Goal: Task Accomplishment & Management: Manage account settings

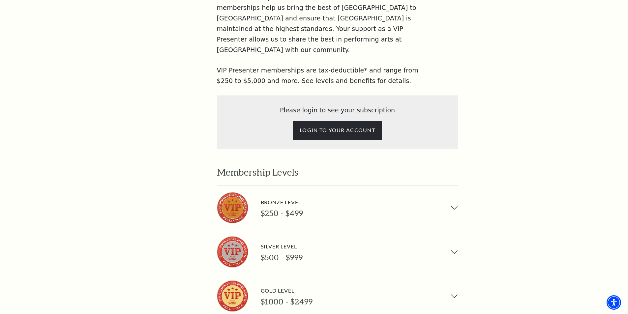
scroll to position [429, 0]
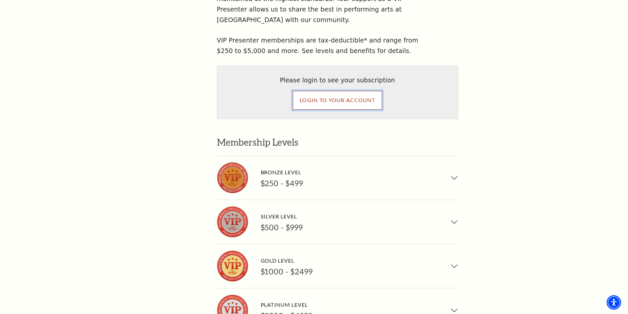
click at [324, 91] on input "LOGIN TO YOUR ACCOUNT" at bounding box center [337, 100] width 89 height 18
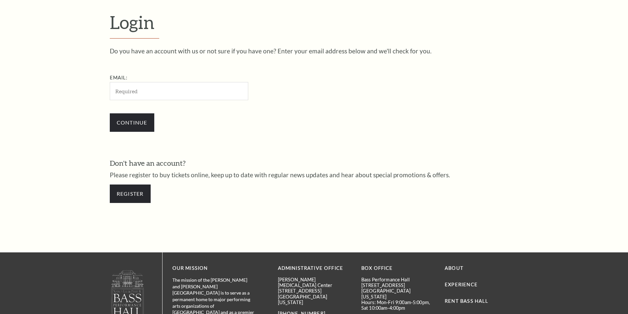
scroll to position [221, 0]
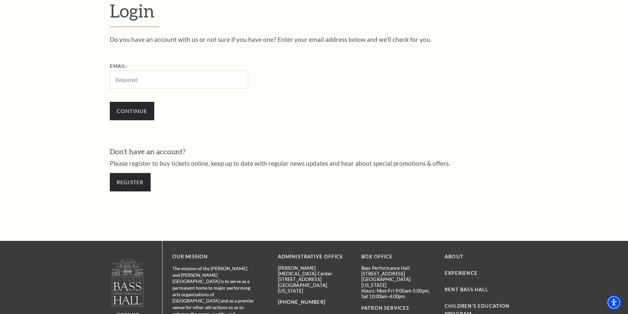
click at [151, 82] on input "Email:" at bounding box center [179, 80] width 138 height 18
type input "[EMAIL_ADDRESS][DOMAIN_NAME]"
click at [130, 110] on input "Continue" at bounding box center [132, 111] width 45 height 18
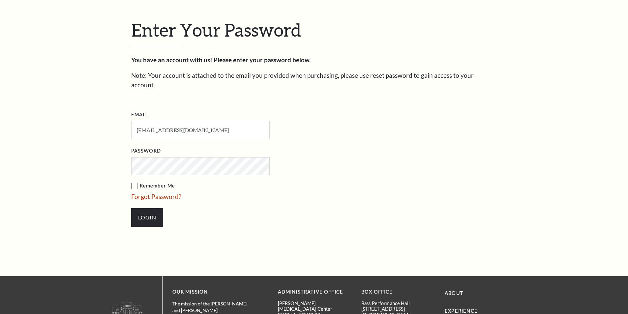
scroll to position [227, 0]
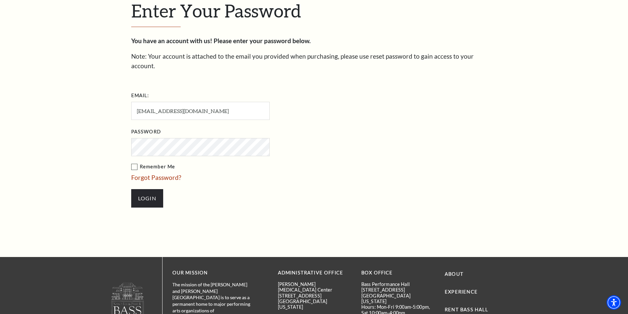
click at [133, 163] on label "Remember Me" at bounding box center [233, 167] width 204 height 8
click at [0, 0] on input "Remember Me" at bounding box center [0, 0] width 0 height 0
click at [144, 189] on input "Login" at bounding box center [147, 198] width 32 height 18
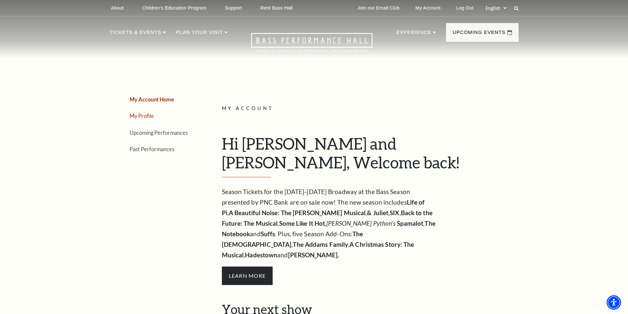
click at [140, 116] on link "My Profile" at bounding box center [142, 116] width 24 height 6
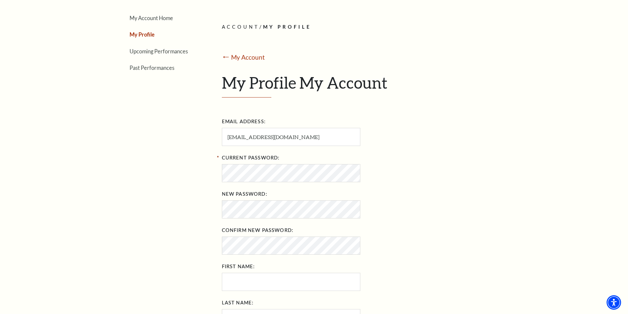
scroll to position [99, 0]
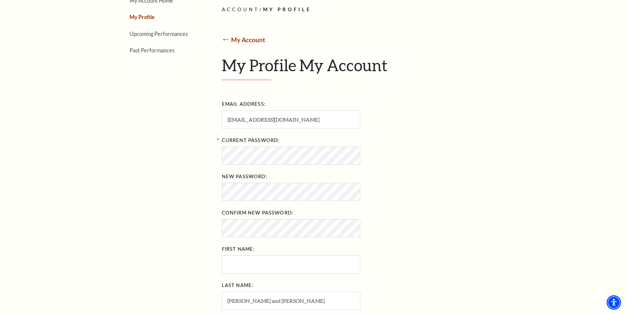
click at [246, 41] on link "My Account" at bounding box center [248, 40] width 34 height 8
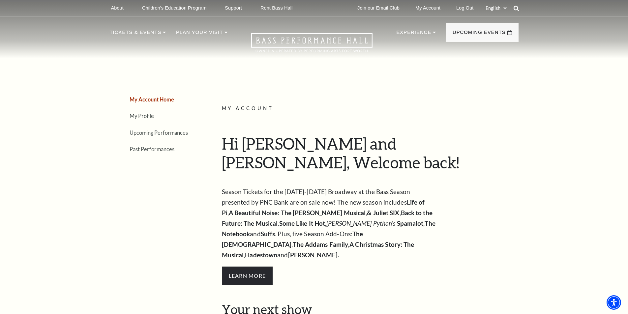
click at [515, 8] on icon at bounding box center [516, 8] width 6 height 6
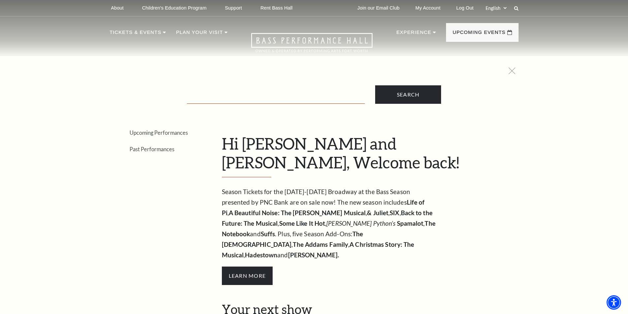
click at [284, 100] on input "Text field" at bounding box center [276, 97] width 178 height 14
type input "vip"
click at [421, 92] on input "Search" at bounding box center [408, 94] width 66 height 18
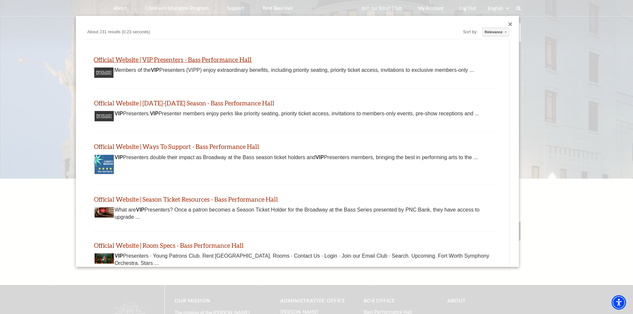
click at [164, 58] on link "Official Website | VIP Presenters - Bass Performance Hall" at bounding box center [173, 60] width 158 height 8
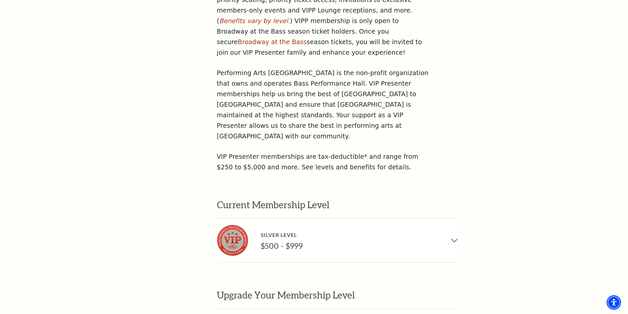
scroll to position [396, 0]
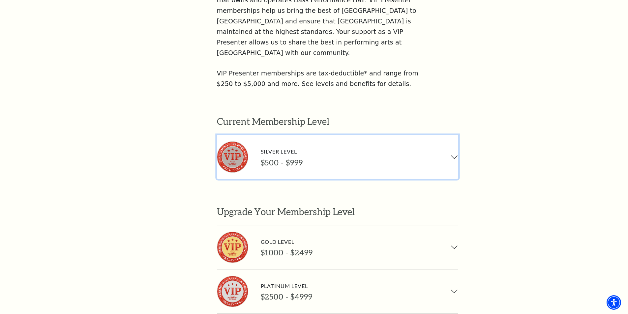
click at [452, 135] on button "Silver Level $500 - $999" at bounding box center [337, 157] width 241 height 44
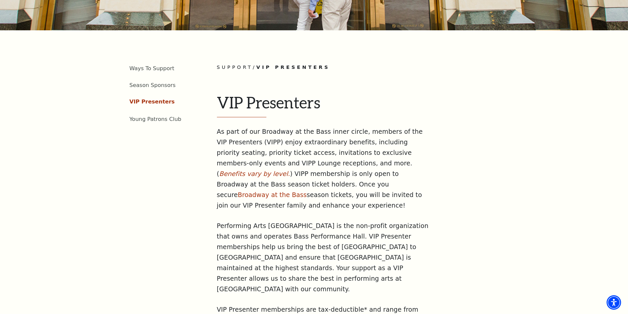
scroll to position [0, 0]
